Goal: Find specific page/section: Find specific page/section

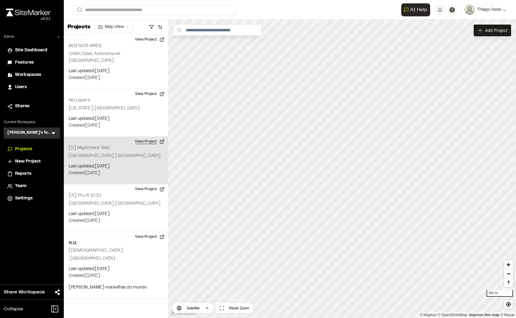
click at [150, 137] on button "View Project" at bounding box center [149, 142] width 37 height 10
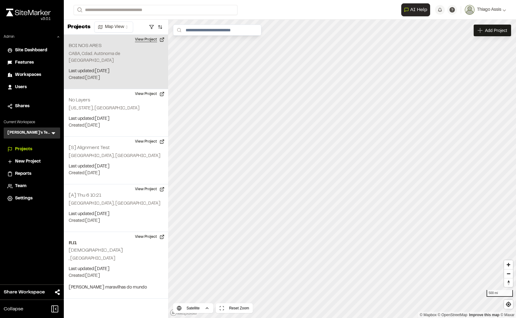
click at [138, 41] on button "View Project" at bounding box center [149, 40] width 37 height 10
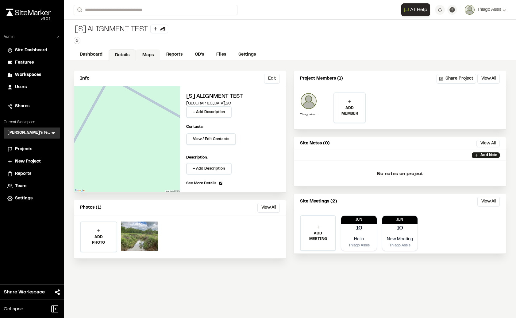
click at [157, 56] on link "Maps" at bounding box center [148, 55] width 24 height 12
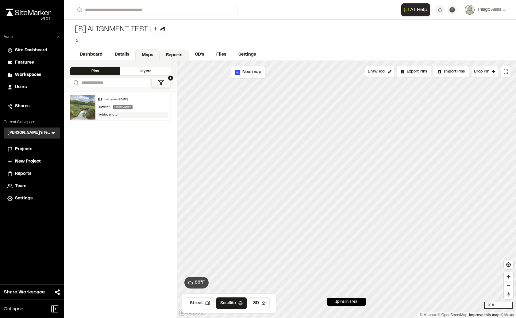
click at [162, 58] on link "Reports" at bounding box center [174, 55] width 29 height 12
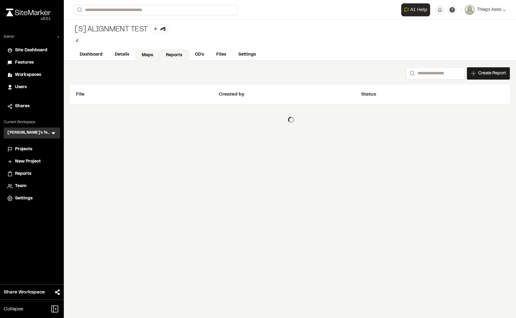
click at [151, 56] on link "Maps" at bounding box center [147, 55] width 24 height 12
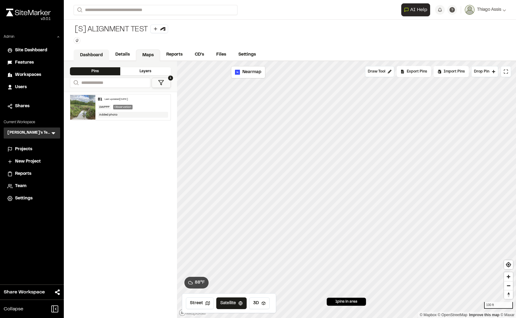
click at [102, 56] on link "Dashboard" at bounding box center [92, 55] width 36 height 12
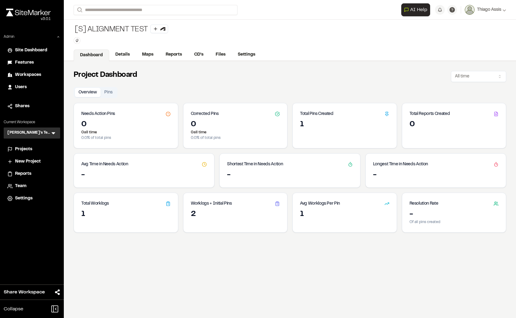
click at [20, 148] on span "Projects" at bounding box center [23, 149] width 17 height 7
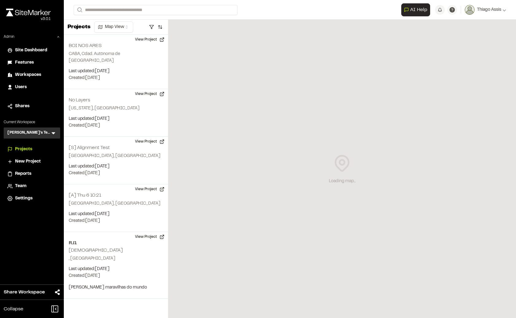
click at [26, 136] on h3 "Thiago's Testing" at bounding box center [28, 133] width 43 height 6
click at [54, 132] on icon at bounding box center [53, 133] width 6 height 6
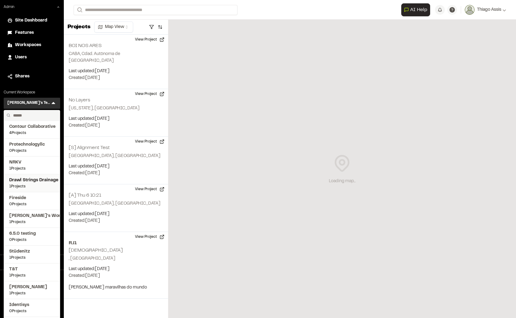
scroll to position [58, 0]
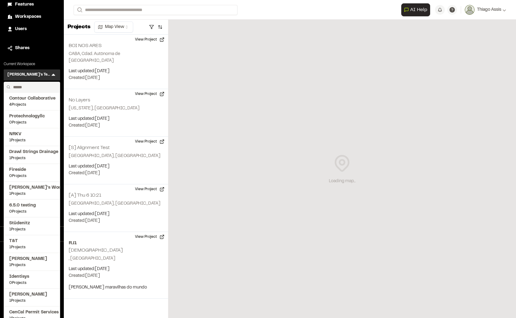
click at [33, 87] on input "text" at bounding box center [34, 87] width 47 height 10
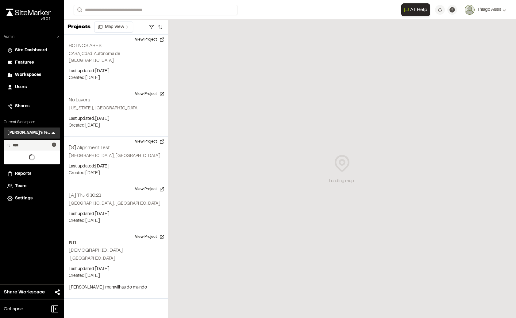
scroll to position [0, 0]
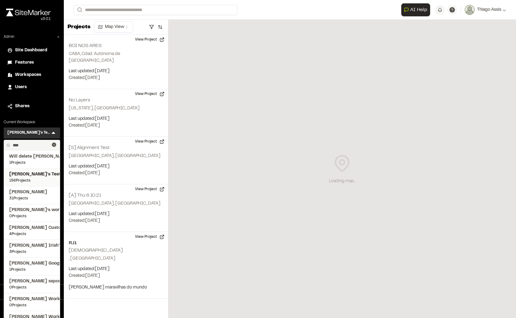
type input "****"
click at [28, 173] on span "[PERSON_NAME]'s Test" at bounding box center [31, 174] width 45 height 7
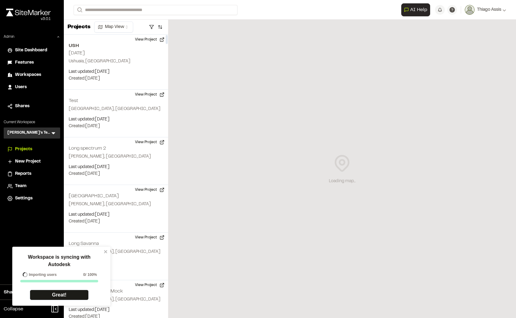
click at [103, 252] on div "Workspace is syncing with Autodesk Importing users 0 / 100% Great!" at bounding box center [59, 276] width 89 height 55
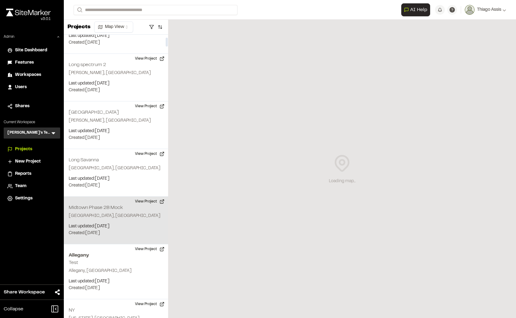
scroll to position [124, 0]
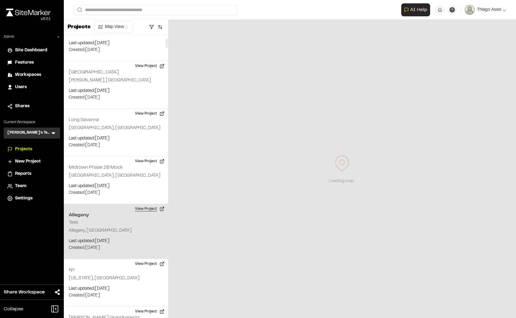
click at [147, 207] on button "View Project" at bounding box center [149, 209] width 37 height 10
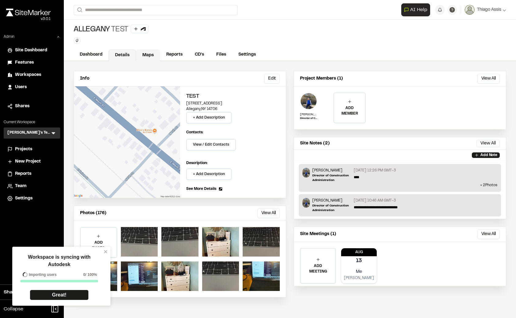
click at [149, 55] on link "Maps" at bounding box center [148, 55] width 24 height 12
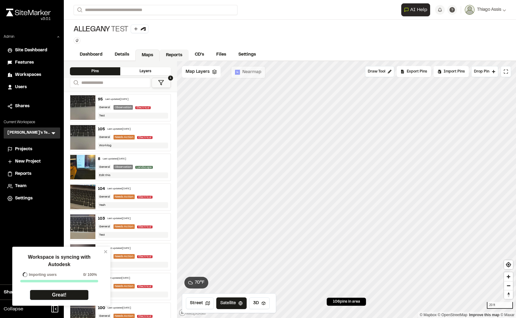
click at [177, 56] on link "Reports" at bounding box center [174, 55] width 29 height 12
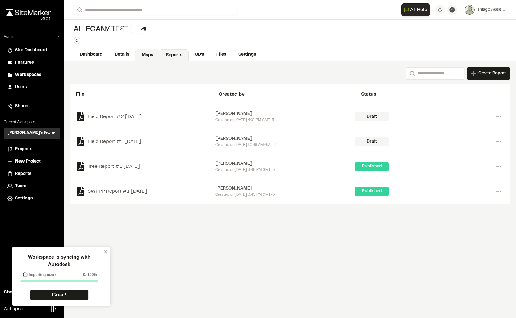
click at [141, 56] on link "Maps" at bounding box center [147, 55] width 24 height 12
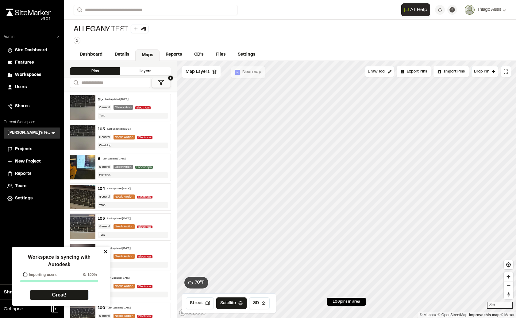
click at [106, 253] on icon "close" at bounding box center [106, 251] width 4 height 5
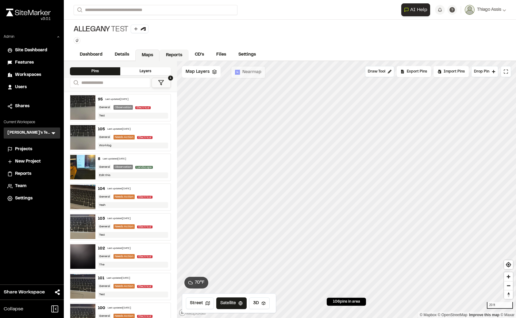
click at [175, 53] on link "Reports" at bounding box center [174, 55] width 29 height 12
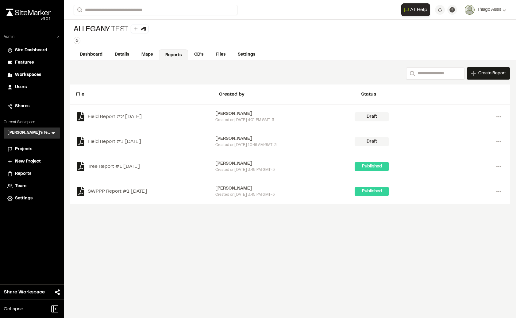
click at [148, 46] on div "Allegany Test Type Enter or comma to add tag." at bounding box center [290, 34] width 452 height 29
click at [153, 53] on link "Maps" at bounding box center [147, 55] width 24 height 12
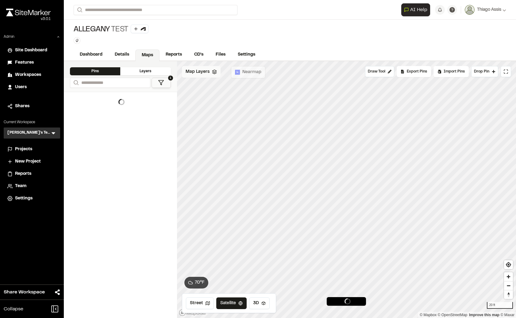
click at [198, 69] on span "Map Layers" at bounding box center [198, 71] width 24 height 7
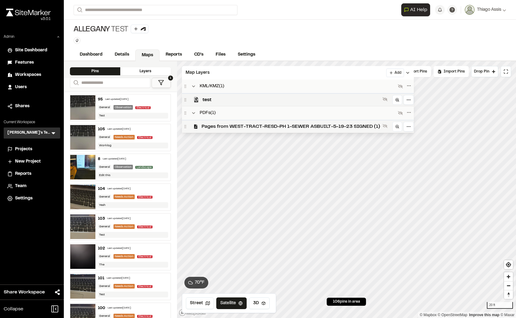
click at [214, 125] on span "Pages from WEST-TRACT-RESD-PH 1-SEWER ASBUILT-5-19-23 SIGNED (1)" at bounding box center [291, 126] width 179 height 7
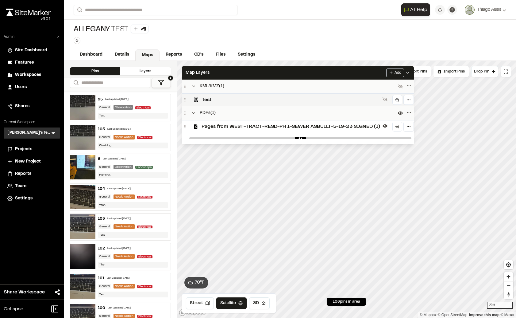
click at [214, 125] on span "Pages from WEST-TRACT-RESD-PH 1-SEWER ASBUILT-5-19-23 SIGNED (1)" at bounding box center [291, 126] width 179 height 7
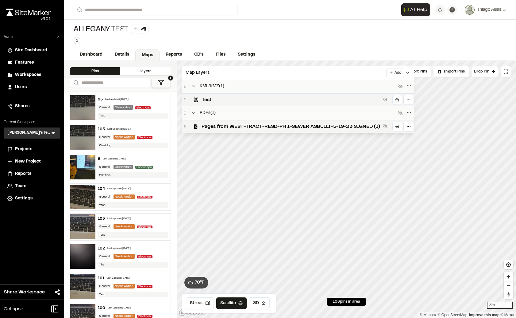
click at [214, 125] on span "Pages from WEST-TRACT-RESD-PH 1-SEWER ASBUILT-5-19-23 SIGNED (1)" at bounding box center [291, 126] width 179 height 7
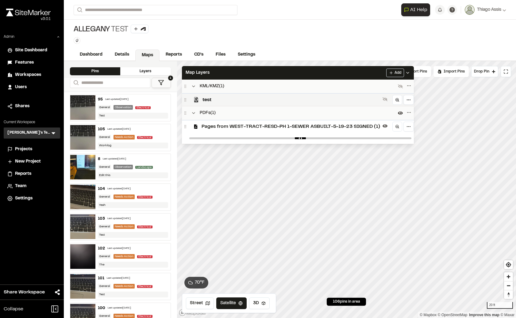
click at [214, 125] on span "Pages from WEST-TRACT-RESD-PH 1-SEWER ASBUILT-5-19-23 SIGNED (1)" at bounding box center [291, 126] width 179 height 7
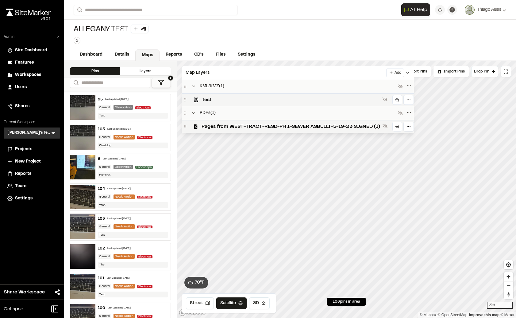
click at [214, 125] on span "Pages from WEST-TRACT-RESD-PH 1-SEWER ASBUILT-5-19-23 SIGNED (1)" at bounding box center [291, 126] width 179 height 7
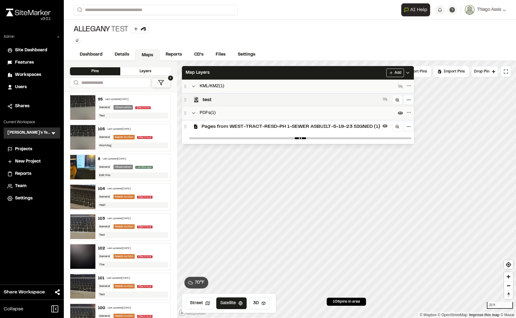
click at [271, 128] on span "Pages from WEST-TRACT-RESD-PH 1-SEWER ASBUILT-5-19-23 SIGNED (1)" at bounding box center [291, 126] width 179 height 7
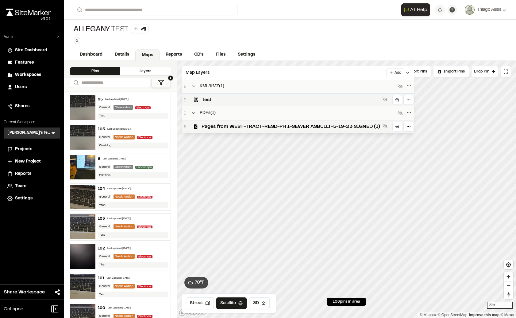
click at [271, 128] on span "Pages from WEST-TRACT-RESD-PH 1-SEWER ASBUILT-5-19-23 SIGNED (1)" at bounding box center [291, 126] width 179 height 7
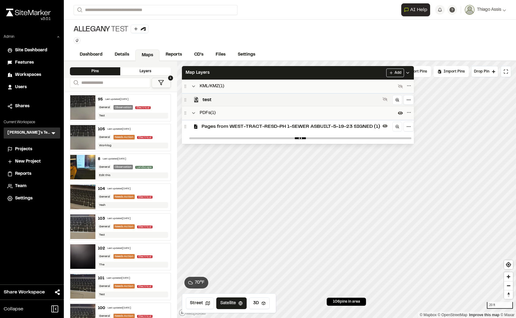
click at [271, 128] on span "Pages from WEST-TRACT-RESD-PH 1-SEWER ASBUILT-5-19-23 SIGNED (1)" at bounding box center [291, 126] width 179 height 7
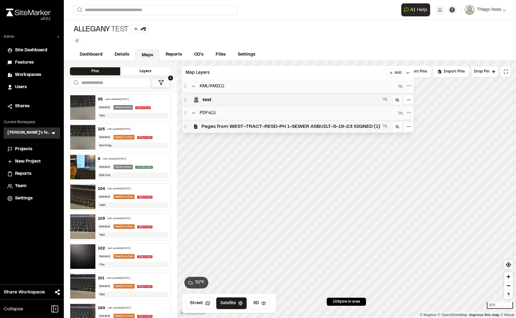
click at [274, 127] on span "Pages from WEST-TRACT-RESD-PH 1-SEWER ASBUILT-5-19-23 SIGNED (1)" at bounding box center [291, 126] width 179 height 7
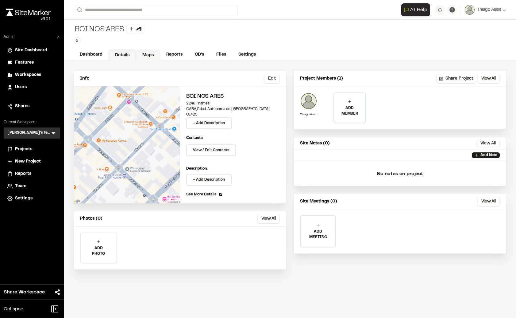
click at [152, 54] on link "Maps" at bounding box center [148, 55] width 24 height 12
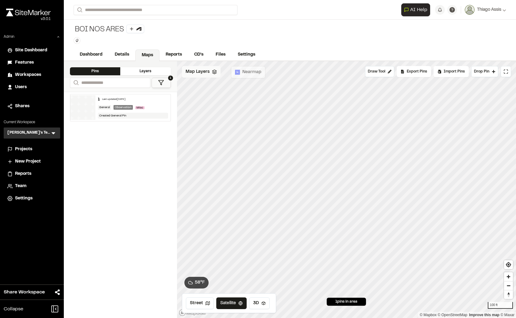
click at [200, 71] on span "Map Layers" at bounding box center [198, 71] width 24 height 7
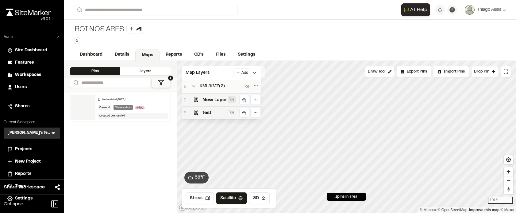
click at [230, 99] on icon at bounding box center [231, 99] width 5 height 4
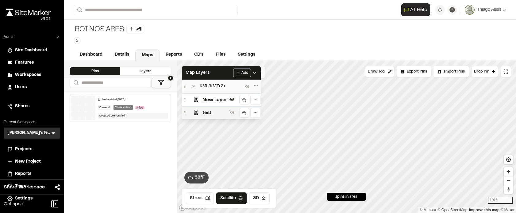
click at [222, 101] on span "New Layer" at bounding box center [214, 99] width 25 height 7
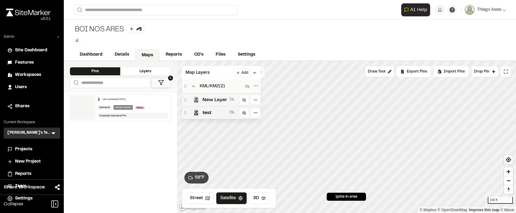
click at [221, 101] on span "New Layer" at bounding box center [214, 99] width 25 height 7
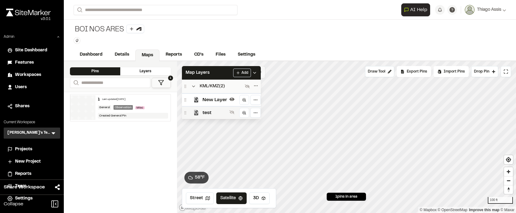
click at [210, 109] on span "test" at bounding box center [214, 112] width 25 height 7
click at [211, 111] on span "test" at bounding box center [214, 112] width 25 height 7
click at [234, 111] on button at bounding box center [231, 111] width 7 height 7
click at [231, 112] on icon at bounding box center [231, 112] width 5 height 5
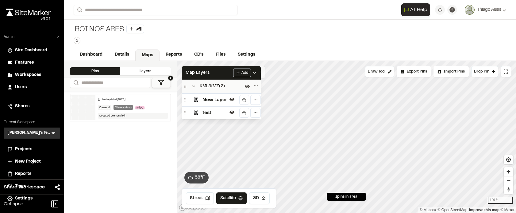
click at [203, 110] on span "test" at bounding box center [214, 112] width 25 height 7
click at [204, 111] on span "test" at bounding box center [214, 112] width 25 height 7
click at [210, 114] on span "test" at bounding box center [214, 112] width 25 height 7
click at [217, 113] on span "test" at bounding box center [214, 112] width 25 height 7
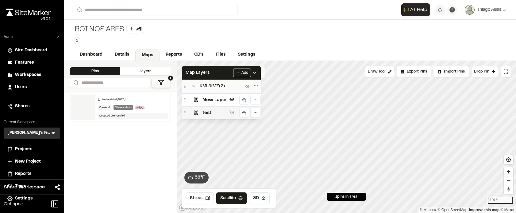
click at [223, 112] on span "test" at bounding box center [214, 112] width 25 height 7
click at [213, 93] on div "New Layer" at bounding box center [221, 99] width 79 height 13
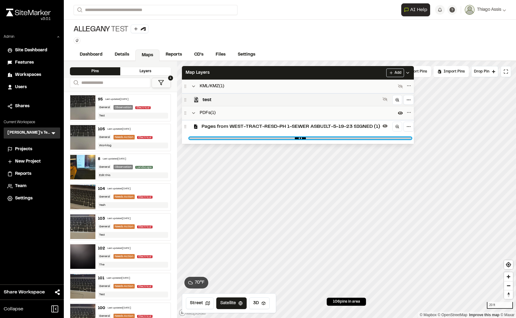
drag, startPoint x: 405, startPoint y: 137, endPoint x: 281, endPoint y: 138, distance: 124.3
type input "****"
click at [281, 138] on input "range" at bounding box center [300, 138] width 222 height 2
